Goal: Information Seeking & Learning: Learn about a topic

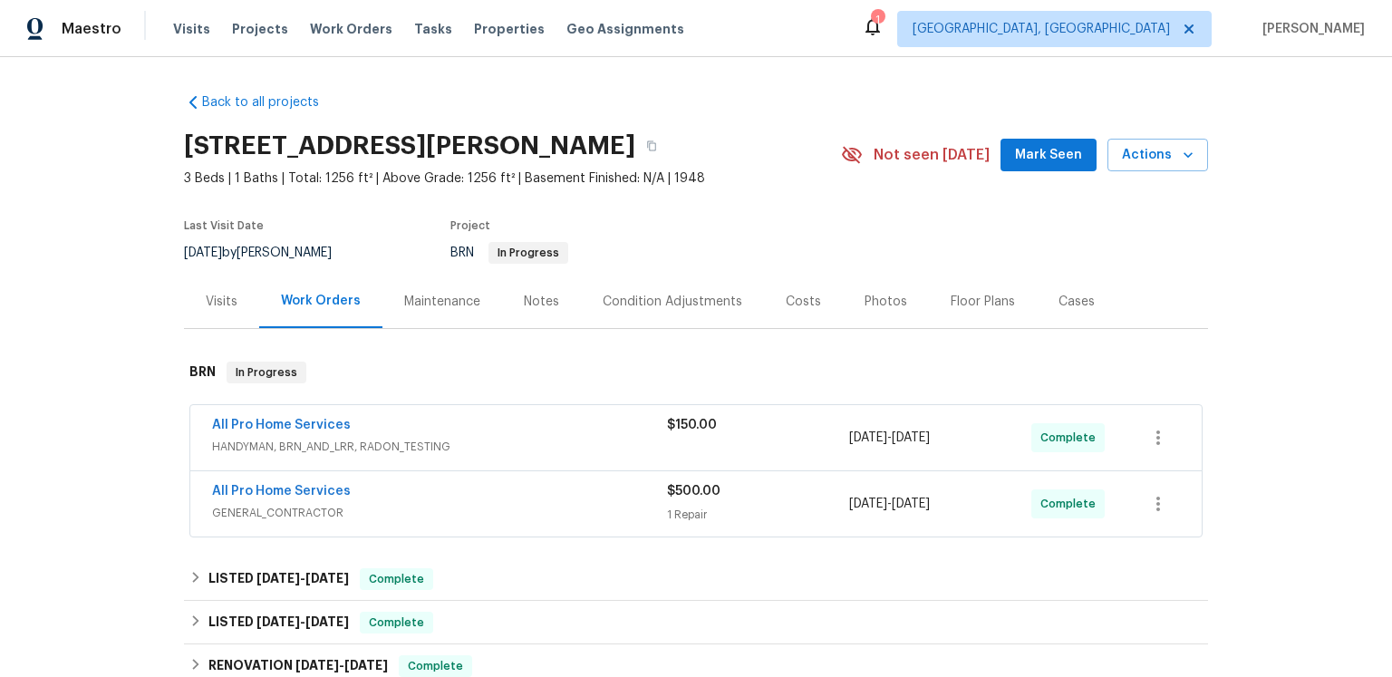
scroll to position [196, 0]
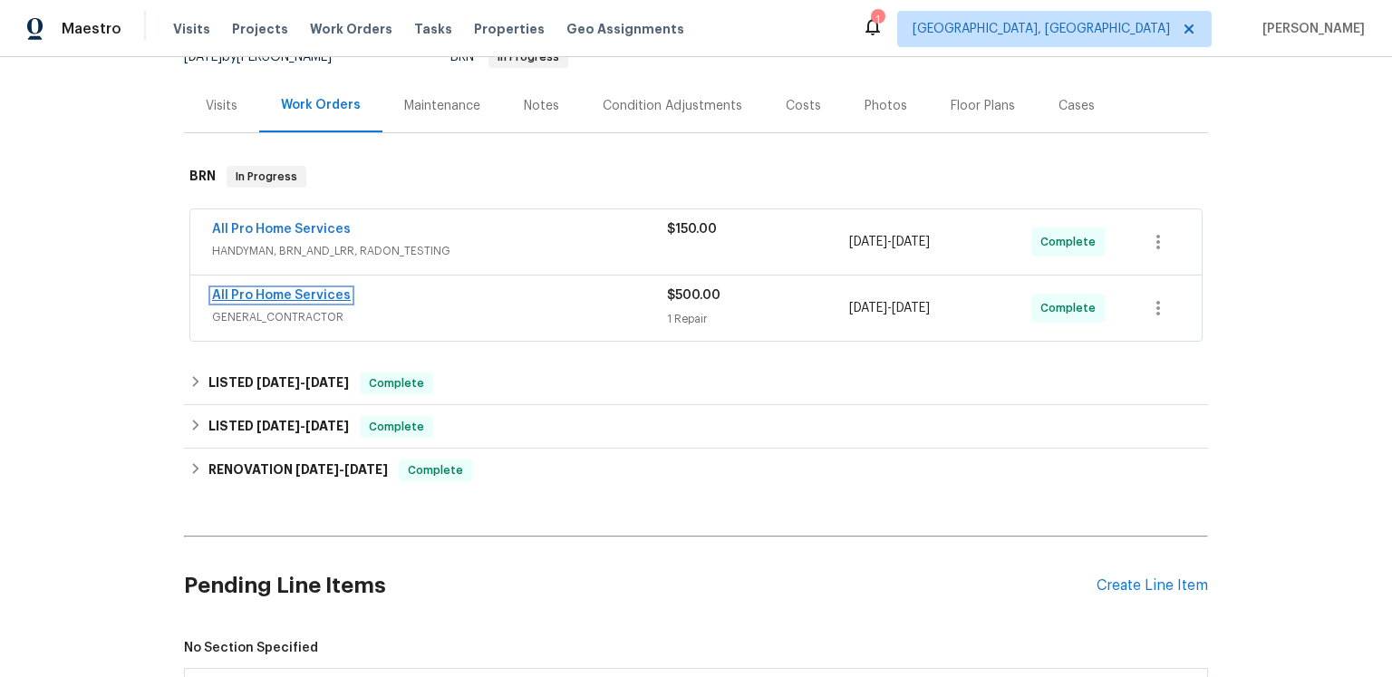
click at [351, 302] on link "All Pro Home Services" at bounding box center [281, 295] width 139 height 13
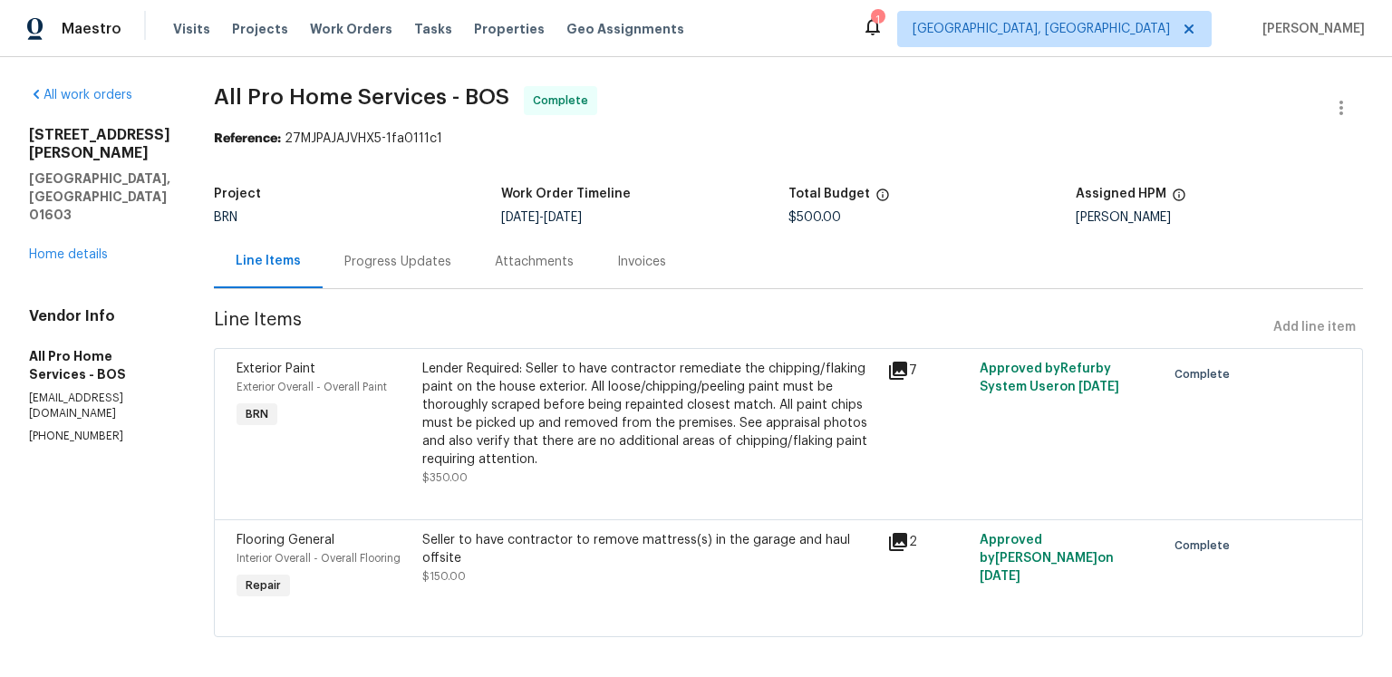
scroll to position [143, 0]
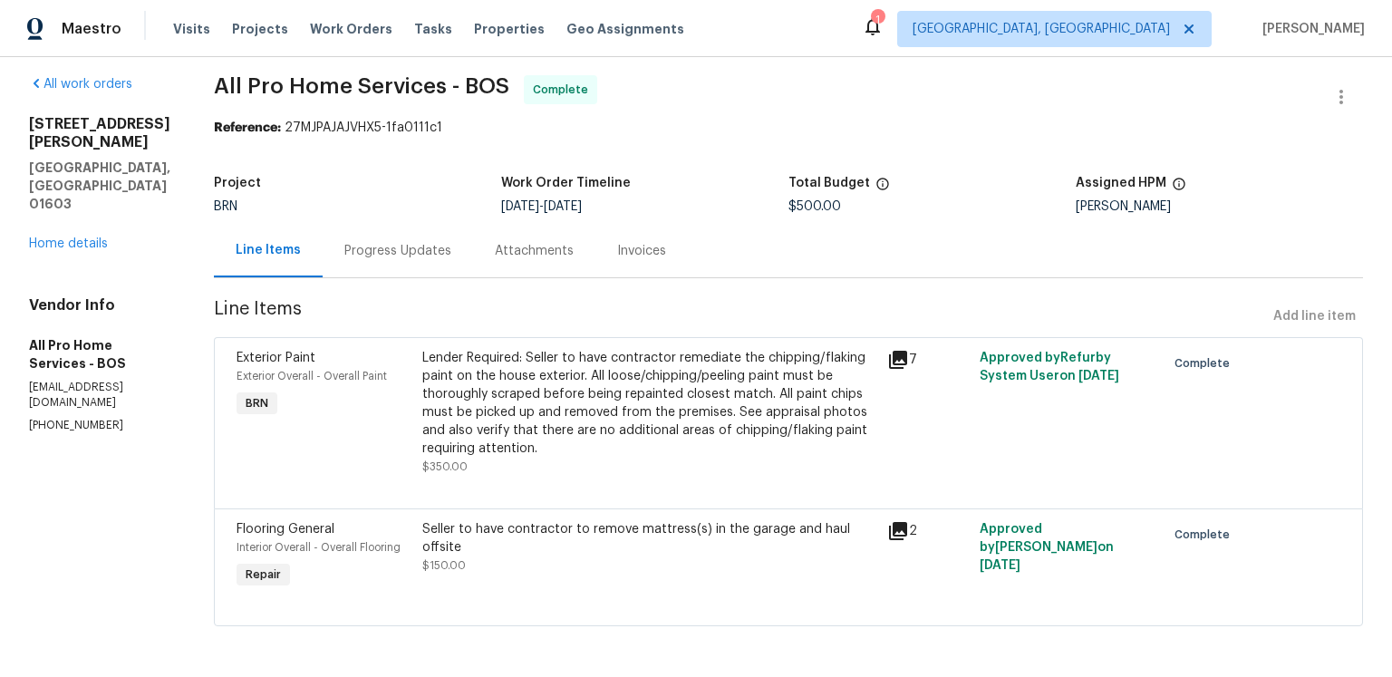
click at [907, 351] on icon at bounding box center [898, 360] width 18 height 18
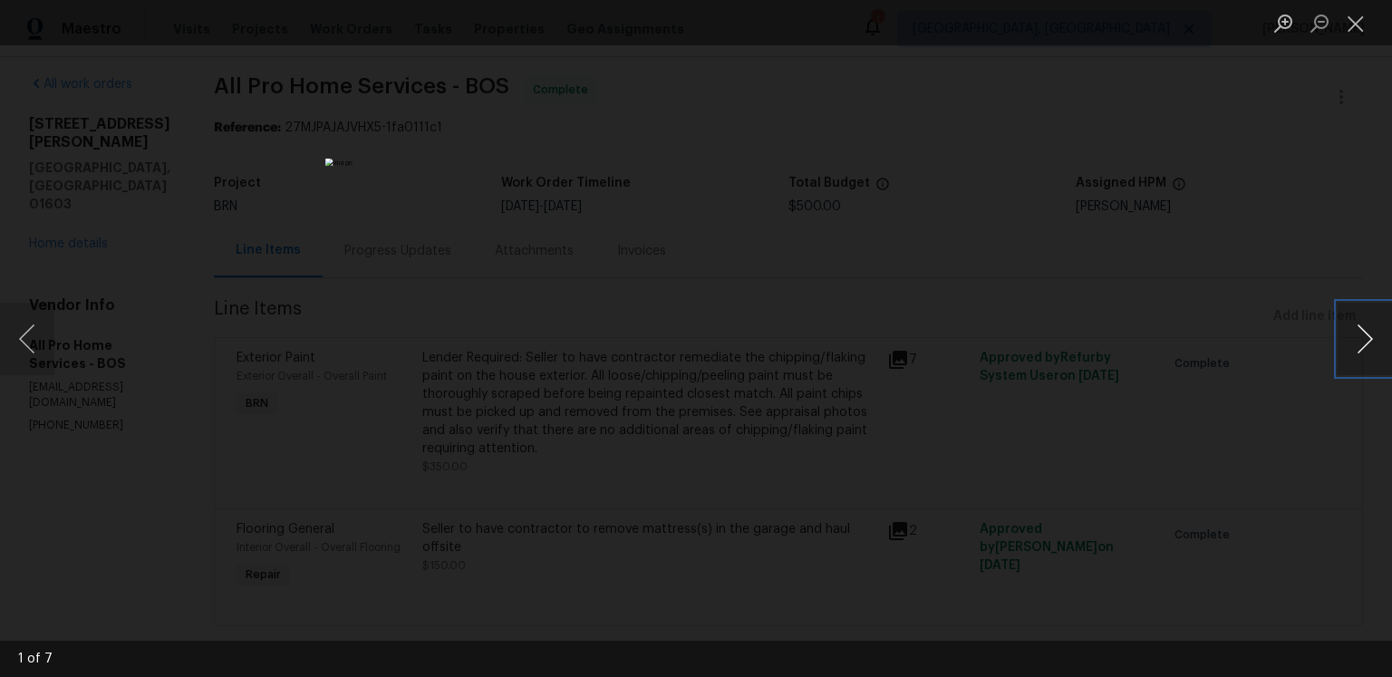
click at [1356, 335] on button "Next image" at bounding box center [1365, 339] width 54 height 73
click at [1348, 334] on button "Next image" at bounding box center [1365, 339] width 54 height 73
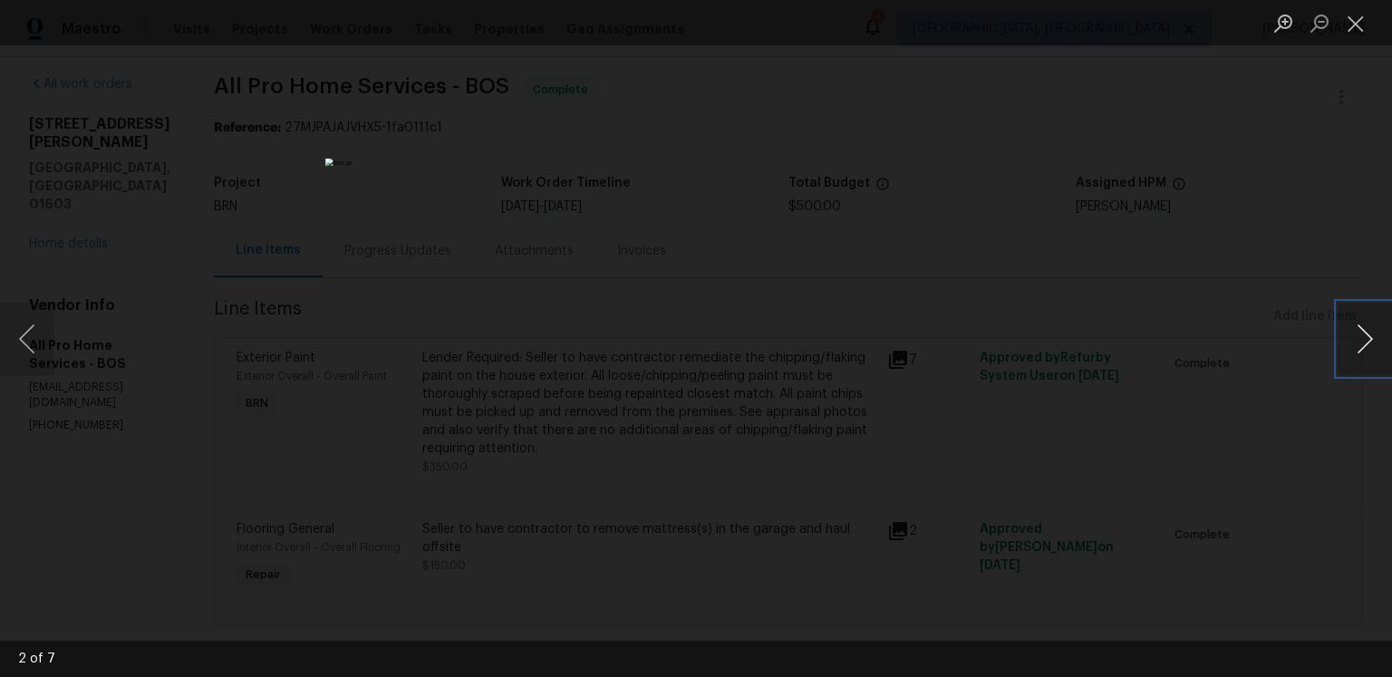
click at [1348, 334] on button "Next image" at bounding box center [1365, 339] width 54 height 73
click at [1358, 339] on button "Next image" at bounding box center [1365, 339] width 54 height 73
click at [1350, 334] on button "Next image" at bounding box center [1365, 339] width 54 height 73
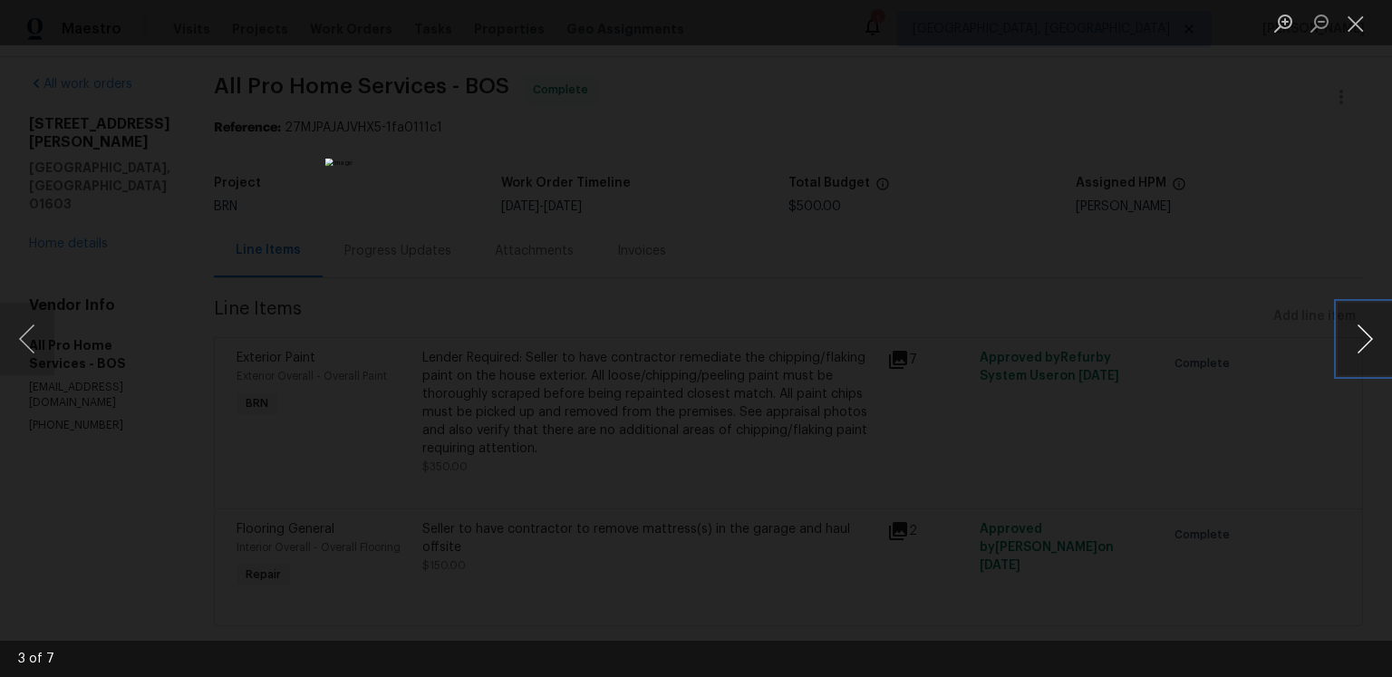
click at [1350, 334] on button "Next image" at bounding box center [1365, 339] width 54 height 73
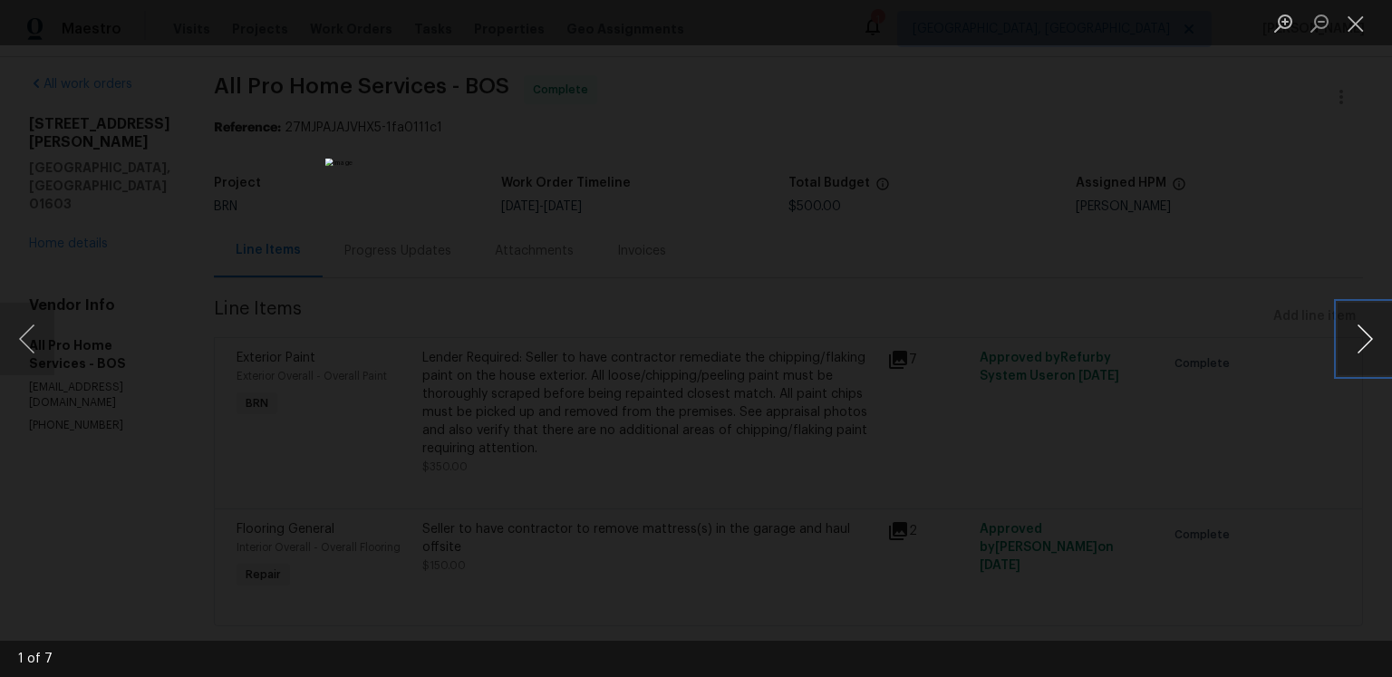
click at [1350, 334] on button "Next image" at bounding box center [1365, 339] width 54 height 73
click at [1353, 31] on button "Close lightbox" at bounding box center [1356, 23] width 36 height 32
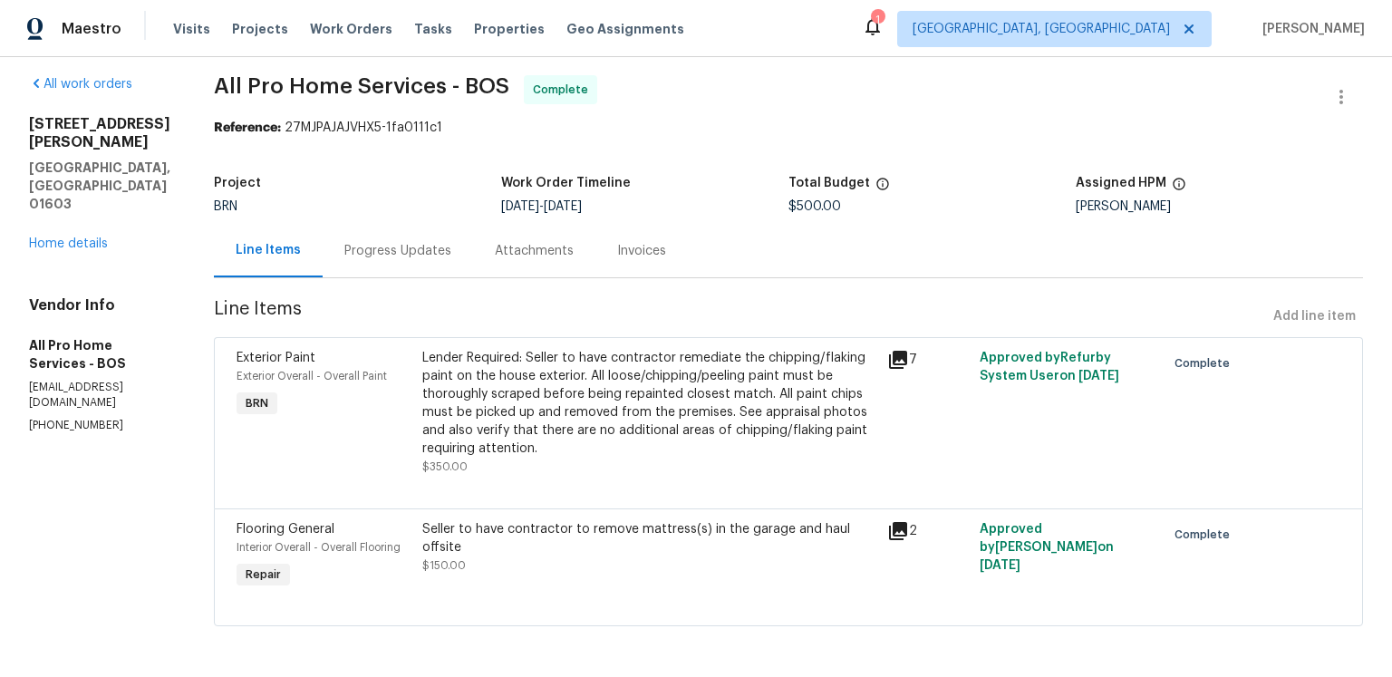
click at [907, 522] on icon at bounding box center [898, 531] width 18 height 18
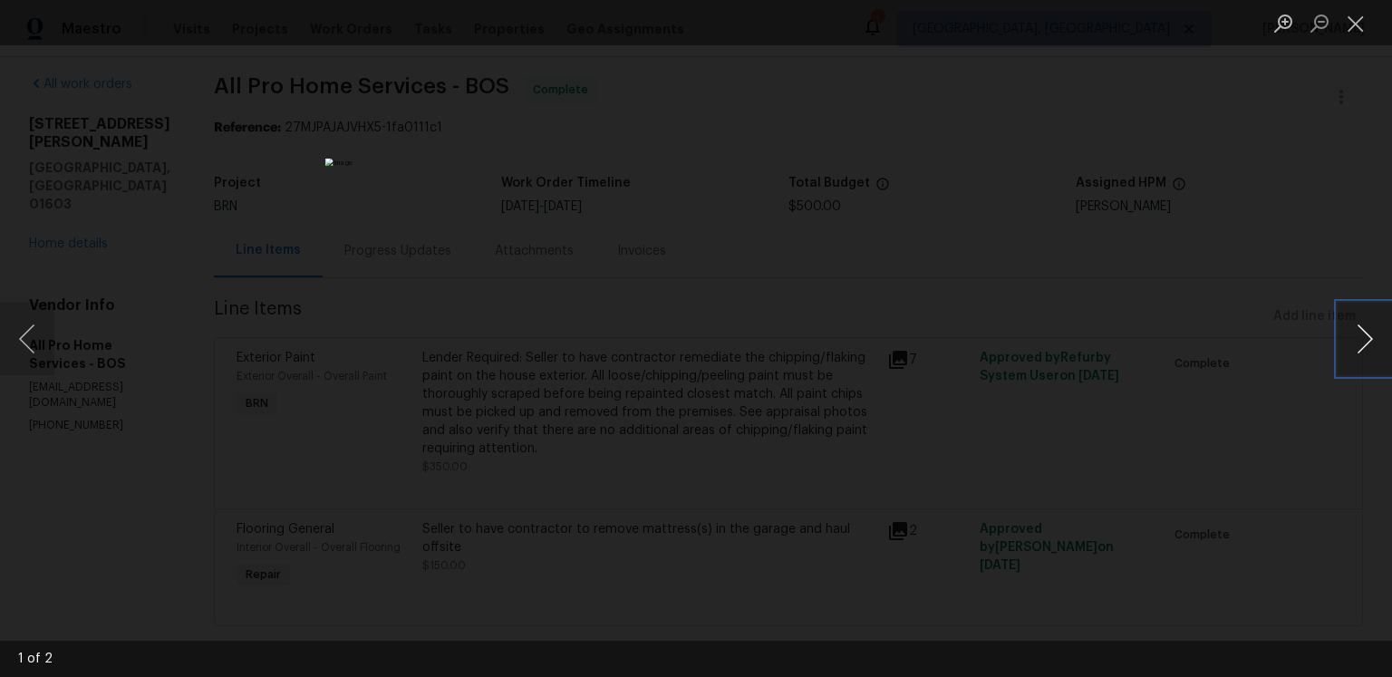
click at [1338, 339] on button "Next image" at bounding box center [1365, 339] width 54 height 73
click at [1059, 391] on div "Lightbox" at bounding box center [696, 338] width 1392 height 677
